Goal: Check status: Check status

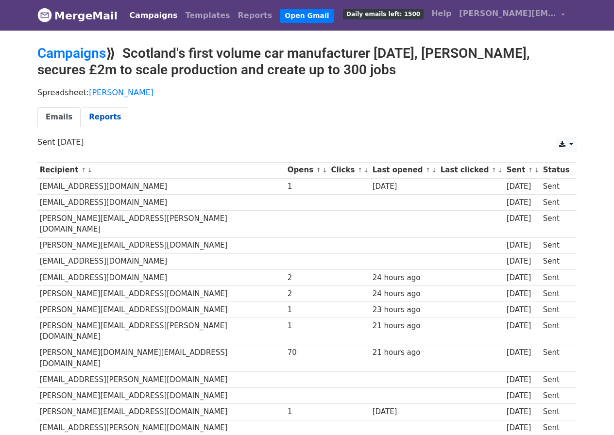
click at [107, 118] on link "Reports" at bounding box center [105, 117] width 49 height 20
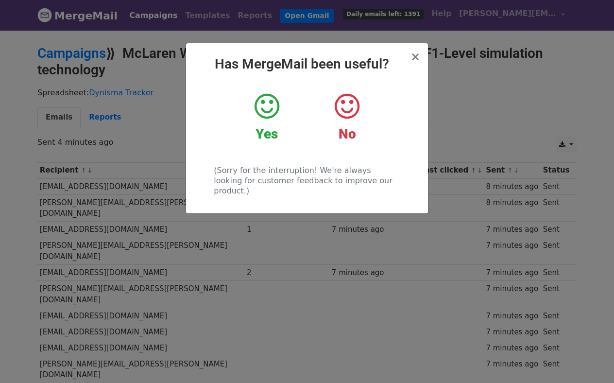
click at [268, 107] on icon at bounding box center [266, 106] width 25 height 29
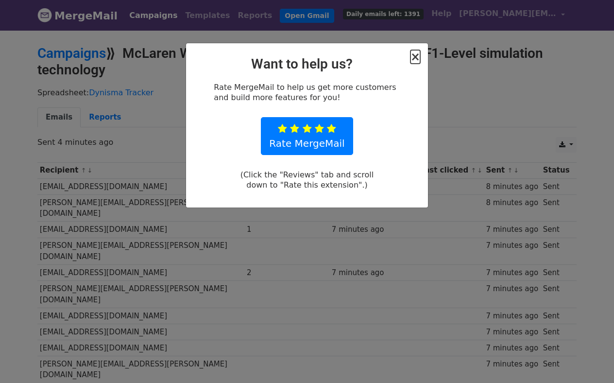
click at [417, 53] on span "×" at bounding box center [415, 57] width 10 height 14
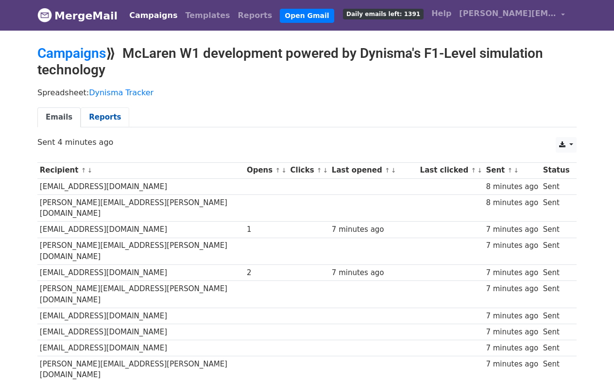
click at [105, 121] on link "Reports" at bounding box center [105, 117] width 49 height 20
